Goal: Find contact information: Find contact information

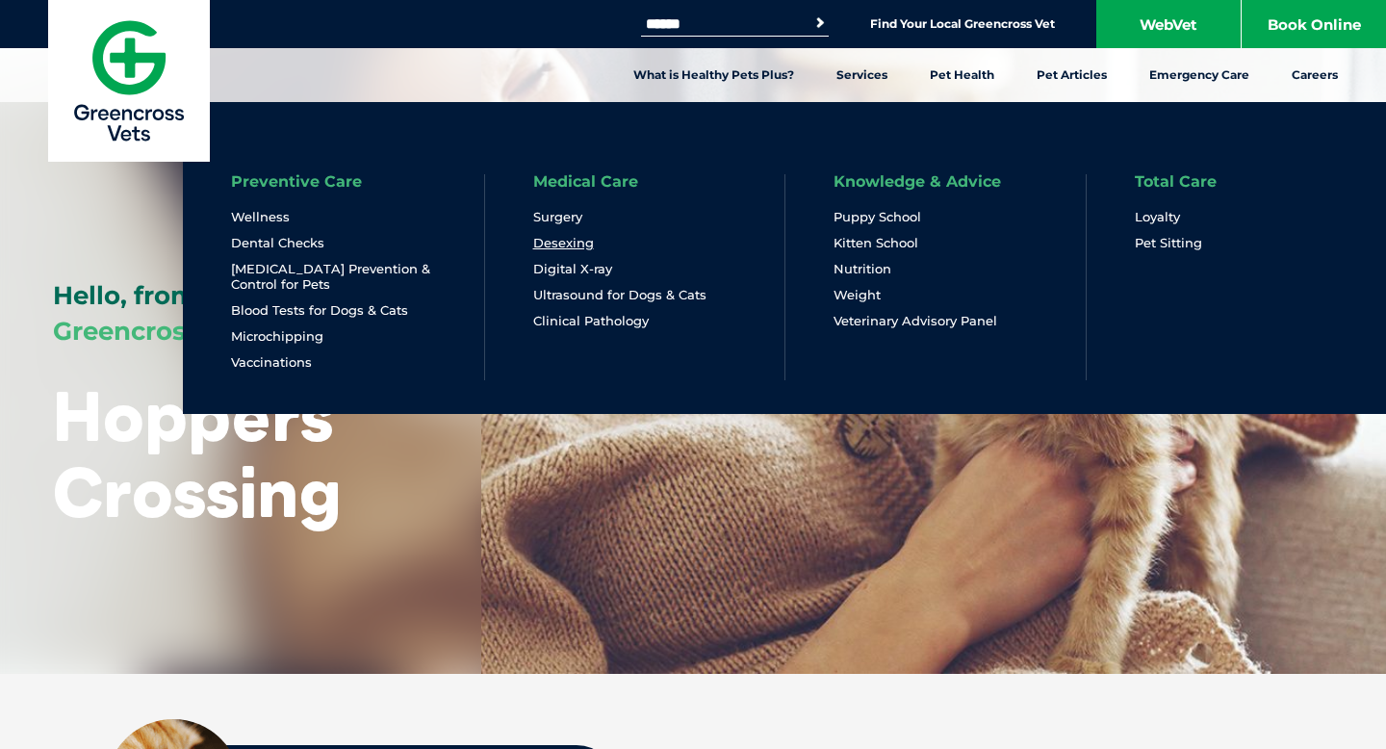
click at [549, 241] on link "Desexing" at bounding box center [563, 243] width 61 height 16
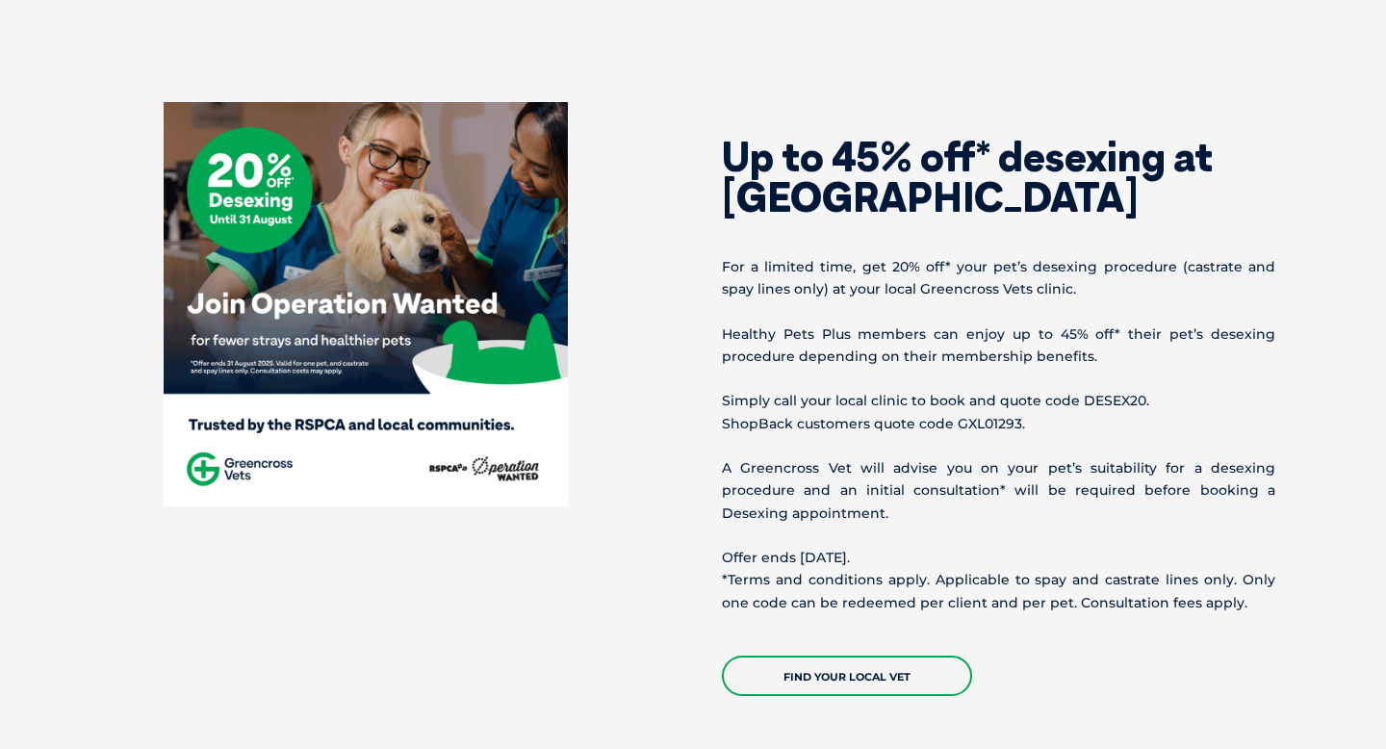
scroll to position [1140, 0]
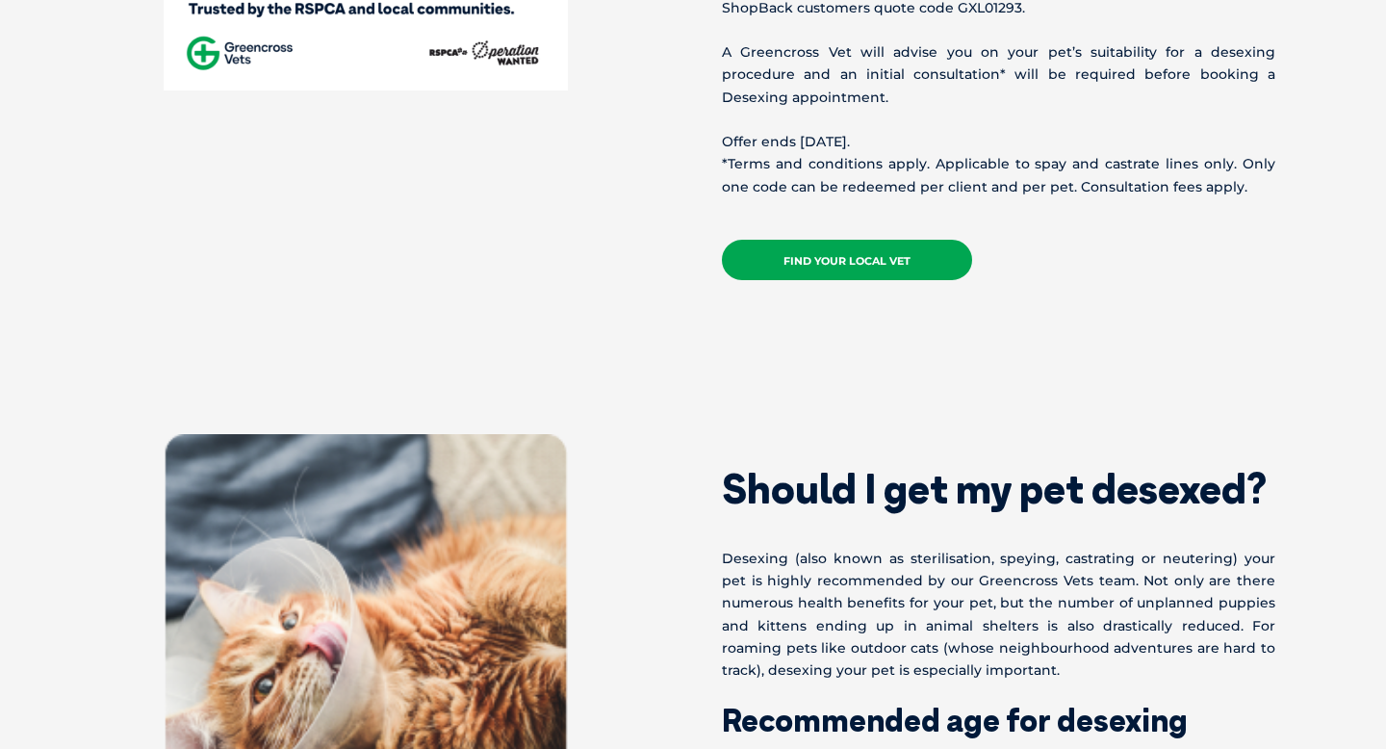
click at [845, 262] on link "Find your local vet" at bounding box center [847, 260] width 250 height 40
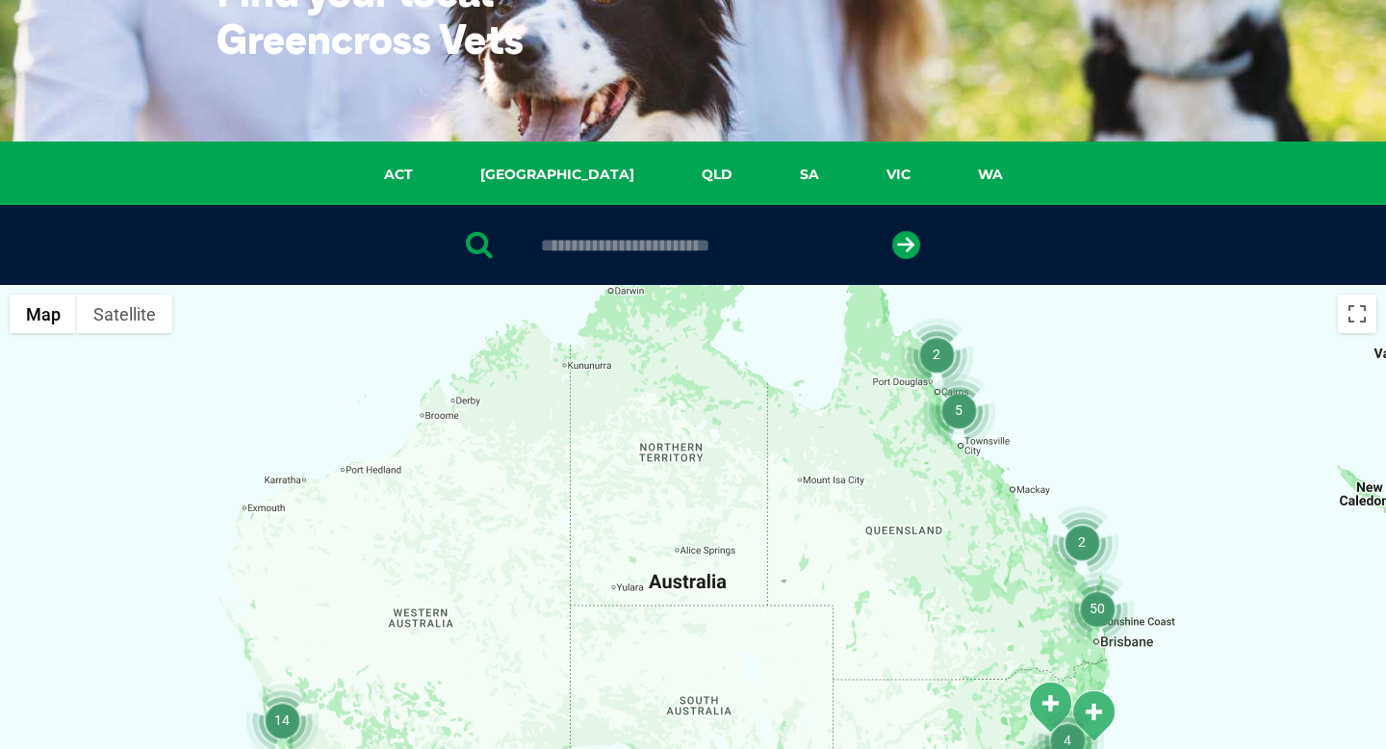
click at [715, 245] on input "text" at bounding box center [692, 245] width 322 height 19
type input "**********"
click at [892, 231] on button "submit" at bounding box center [906, 245] width 28 height 28
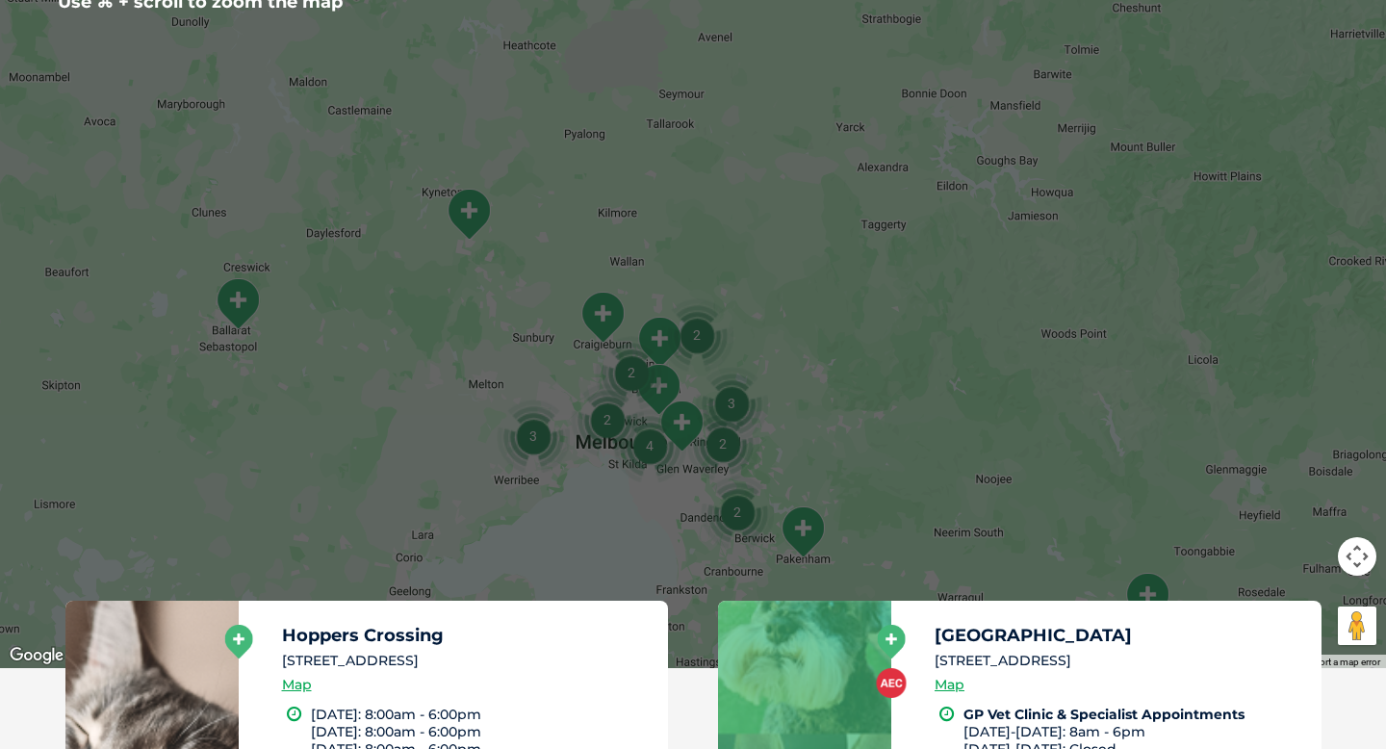
scroll to position [534, 0]
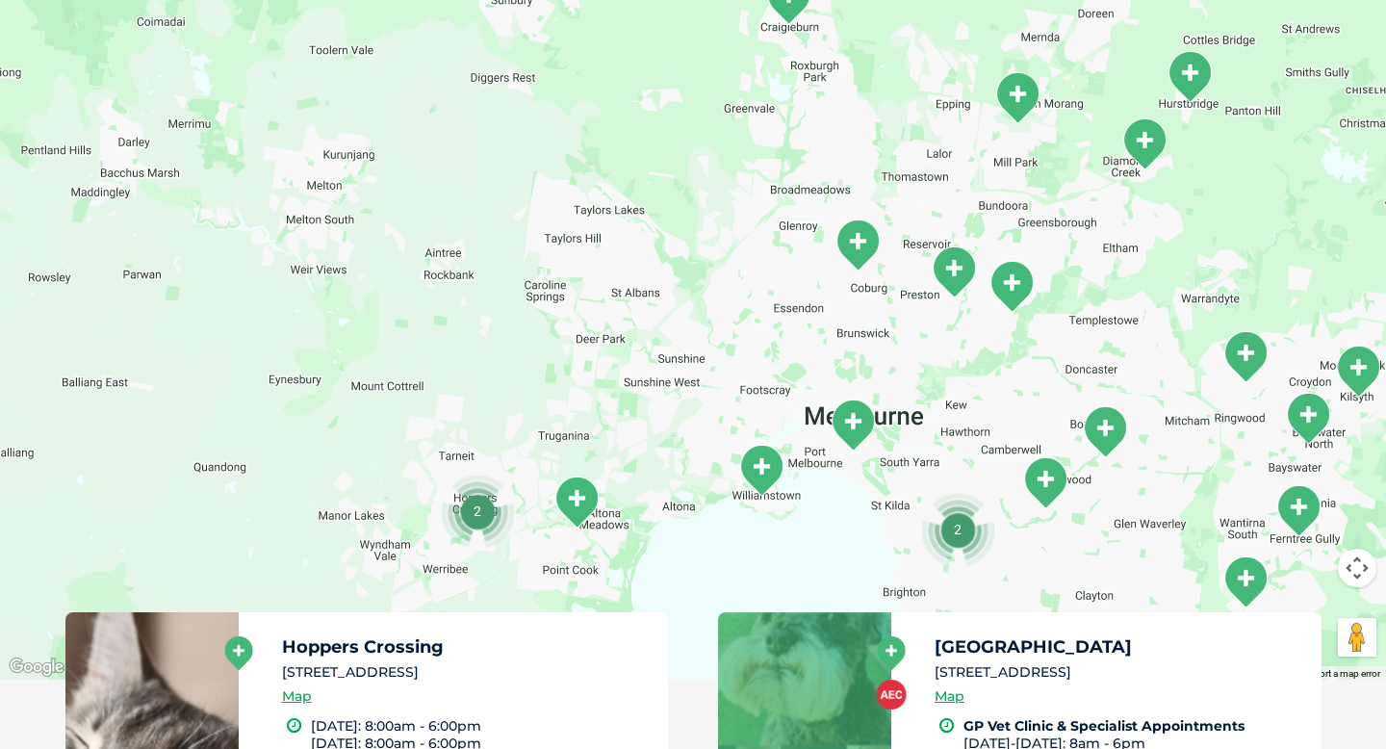
click at [476, 510] on img "2" at bounding box center [477, 510] width 73 height 73
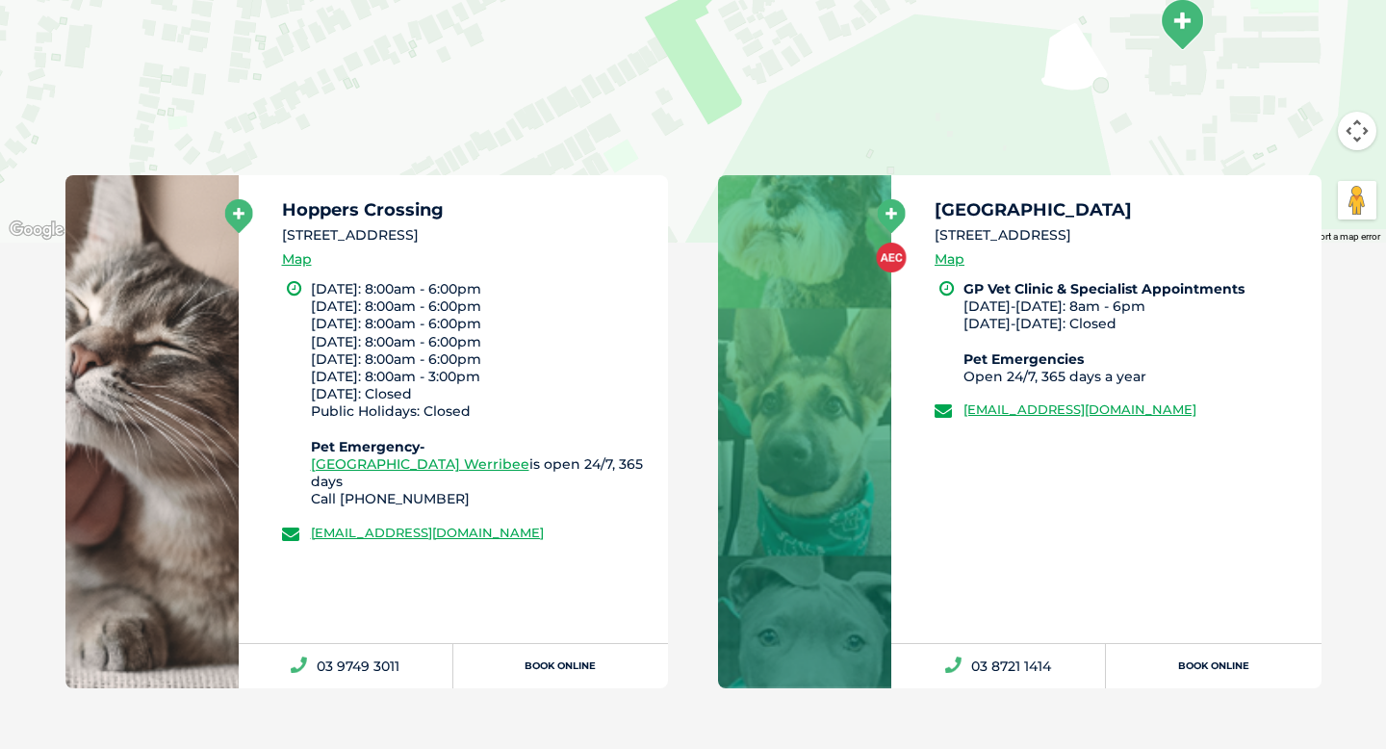
scroll to position [977, 0]
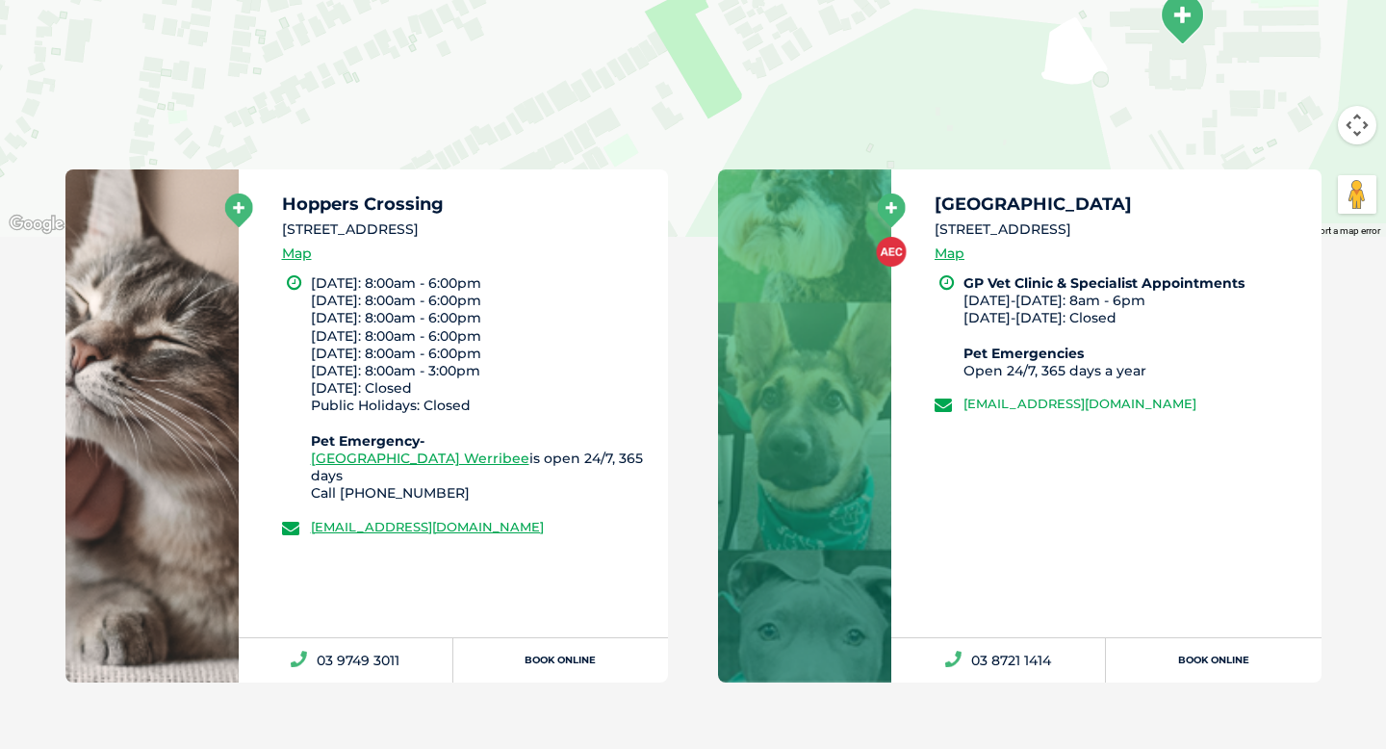
click at [1109, 405] on link "[EMAIL_ADDRESS][DOMAIN_NAME]" at bounding box center [1079, 403] width 233 height 15
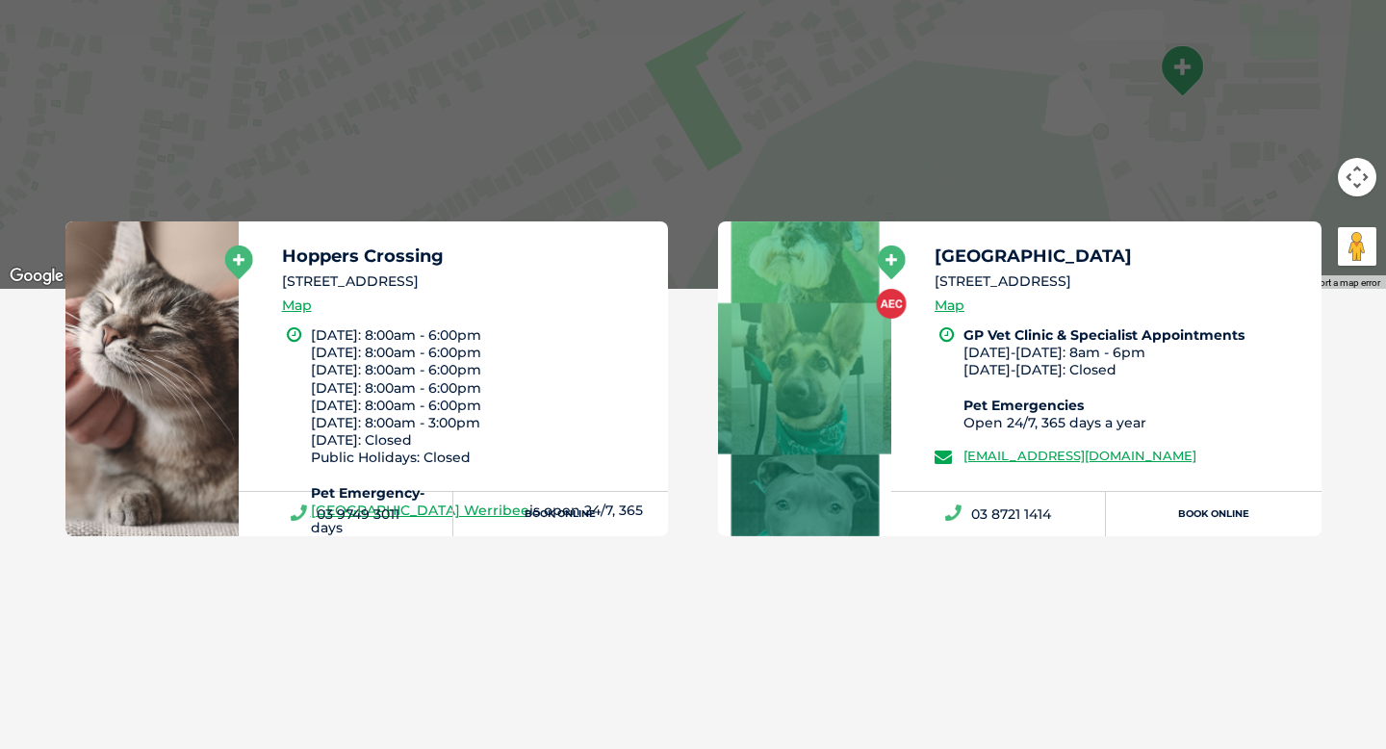
scroll to position [930, 0]
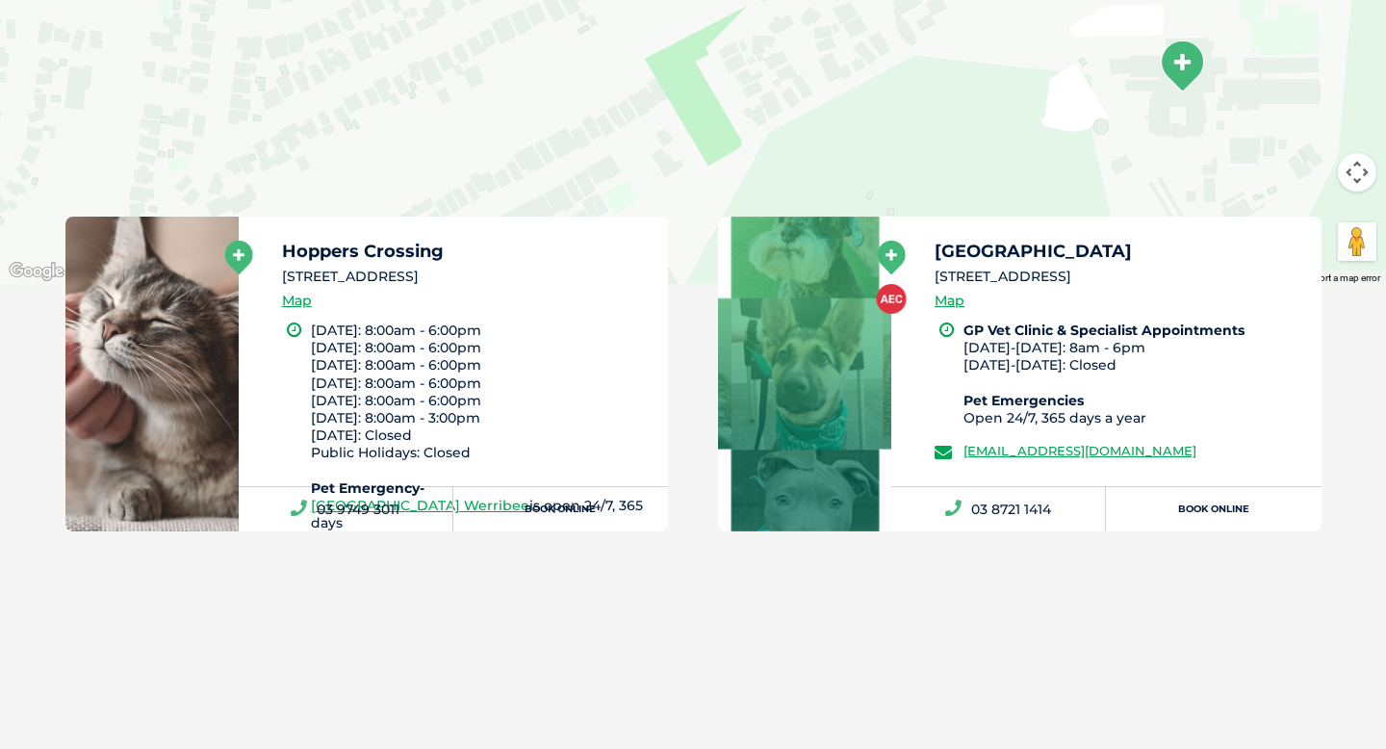
drag, startPoint x: 935, startPoint y: 248, endPoint x: 1193, endPoint y: 274, distance: 259.2
click at [1193, 274] on div "[GEOGRAPHIC_DATA] [STREET_ADDRESS] Map" at bounding box center [1120, 282] width 370 height 79
copy div "[GEOGRAPHIC_DATA] [STREET_ADDRESS]"
